Goal: Information Seeking & Learning: Learn about a topic

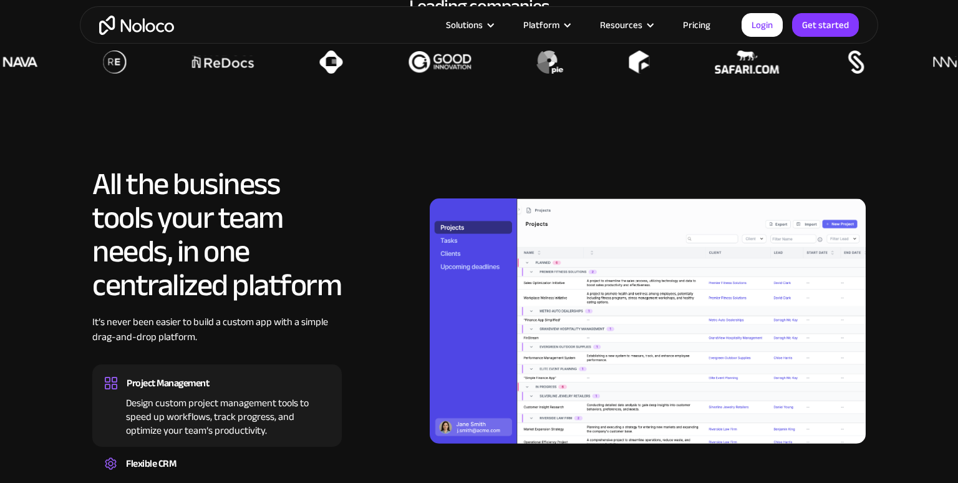
scroll to position [1121, 0]
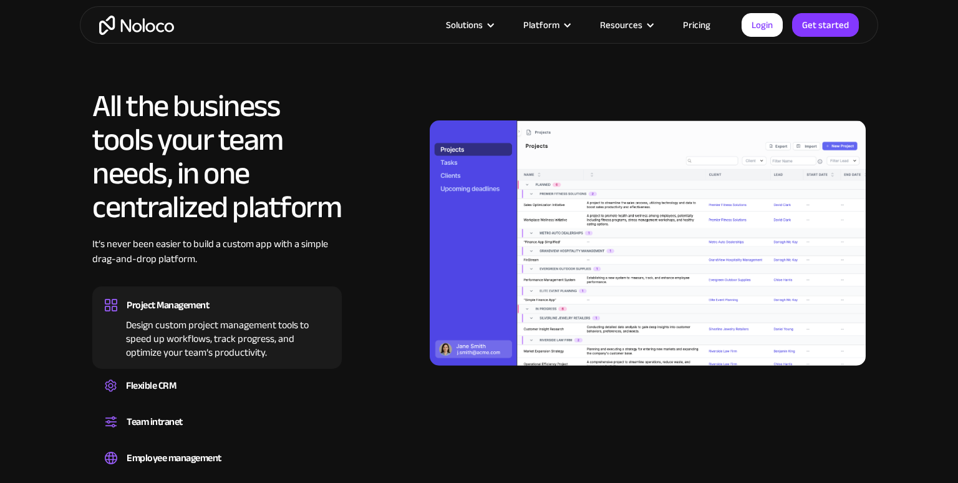
click at [692, 25] on link "Pricing" at bounding box center [697, 25] width 59 height 16
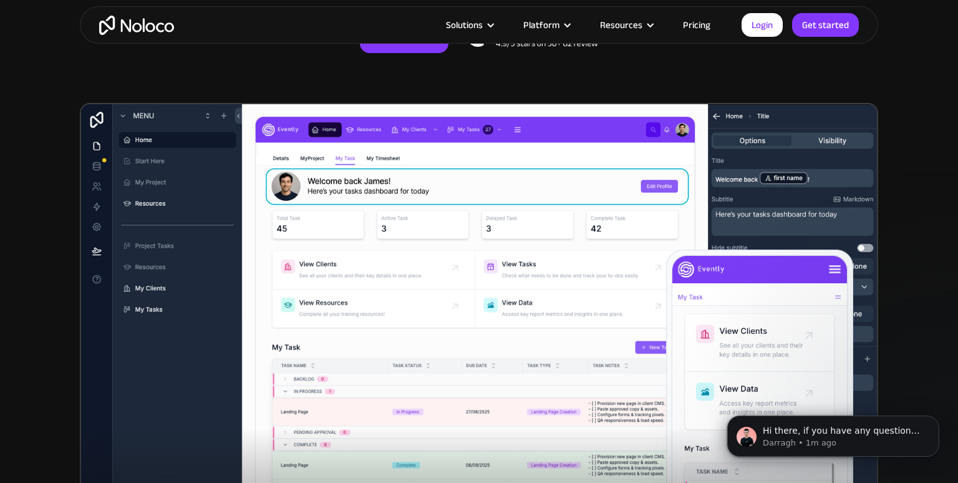
click at [703, 22] on link "Pricing" at bounding box center [697, 25] width 59 height 16
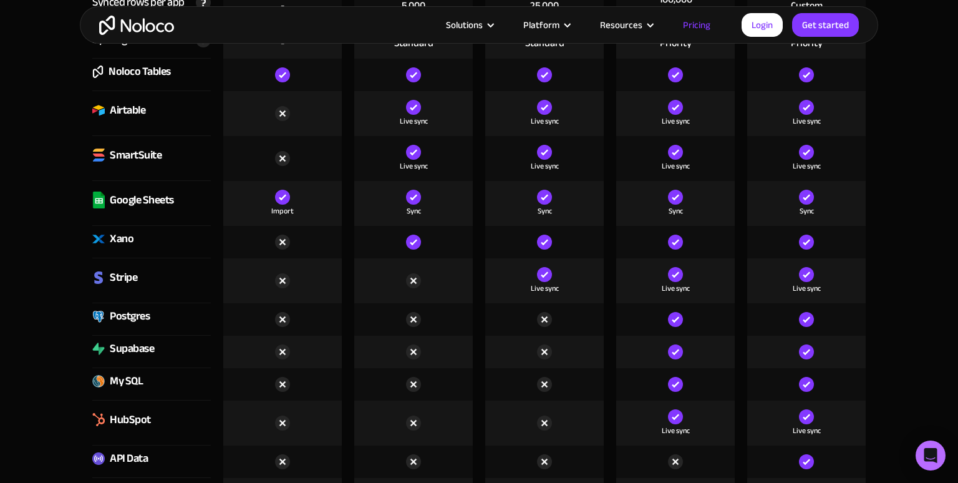
scroll to position [1683, 0]
